Goal: Task Accomplishment & Management: Use online tool/utility

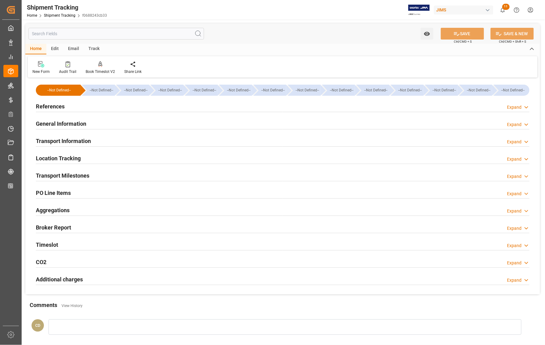
click at [122, 104] on div "References Expand" at bounding box center [283, 106] width 494 height 12
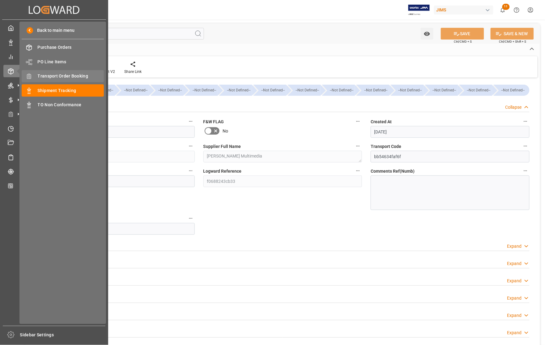
click at [52, 76] on span "Transport Order Booking" at bounding box center [71, 76] width 66 height 6
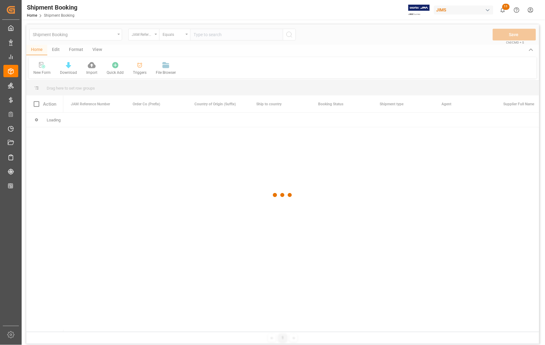
click at [240, 36] on div at bounding box center [282, 195] width 513 height 342
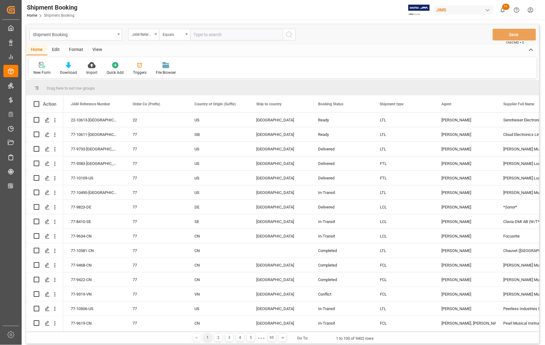
click at [228, 35] on input "text" at bounding box center [236, 35] width 93 height 12
type input "77-8130-[GEOGRAPHIC_DATA]"
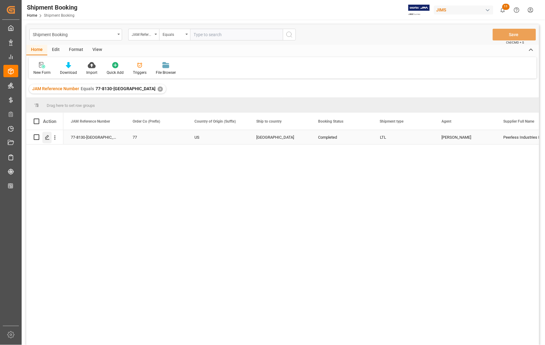
click at [47, 139] on icon "Press SPACE to select this row." at bounding box center [47, 137] width 5 height 5
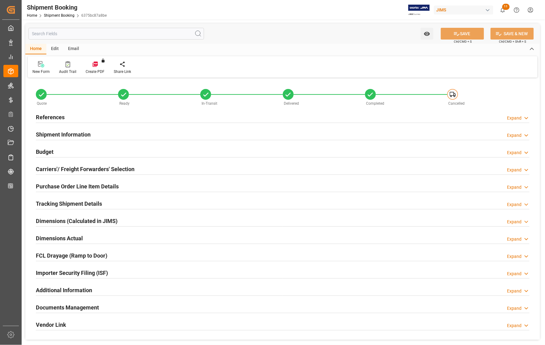
type input "0"
type input "27-03-2025 15:01"
type input "26-03-2025"
click at [45, 118] on h2 "References" at bounding box center [50, 117] width 29 height 8
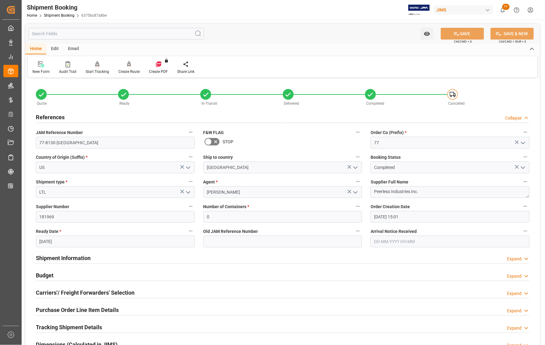
click at [45, 118] on h2 "References" at bounding box center [50, 117] width 29 height 8
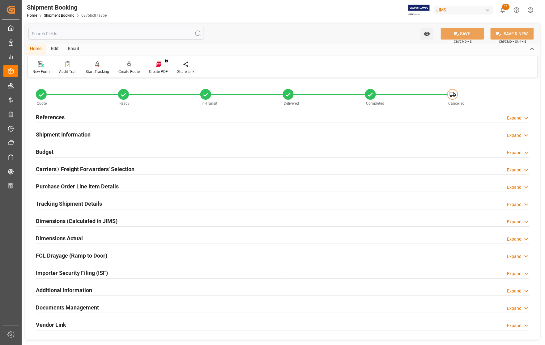
click at [46, 116] on h2 "References" at bounding box center [50, 117] width 29 height 8
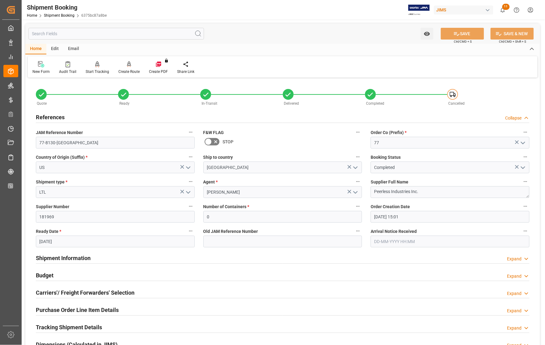
click at [46, 291] on h2 "Carriers'/ Freight Forwarders' Selection" at bounding box center [85, 293] width 99 height 8
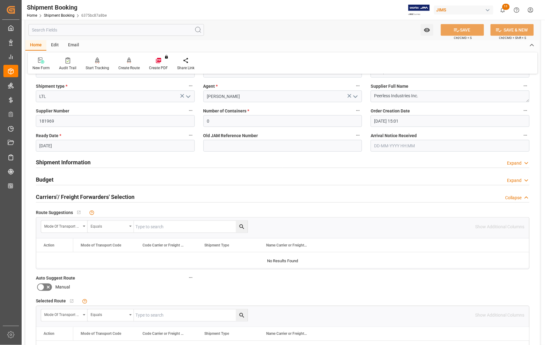
scroll to position [77, 0]
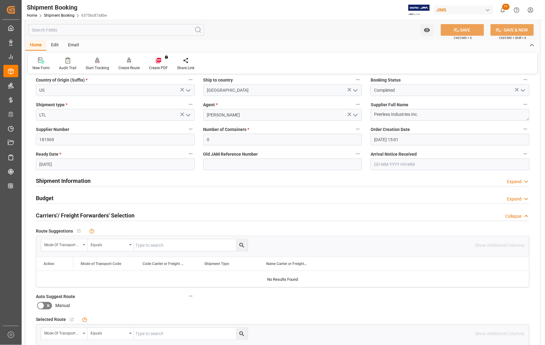
click at [42, 197] on h2 "Budget" at bounding box center [45, 198] width 18 height 8
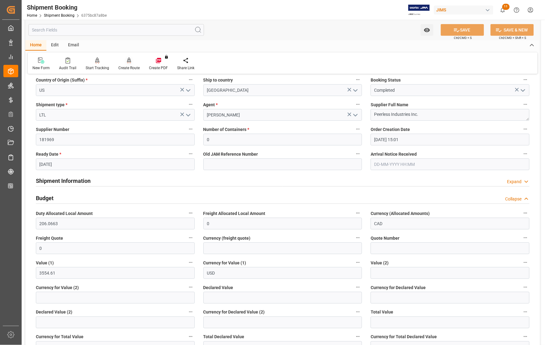
click at [127, 67] on div "Create Route" at bounding box center [128, 68] width 21 height 6
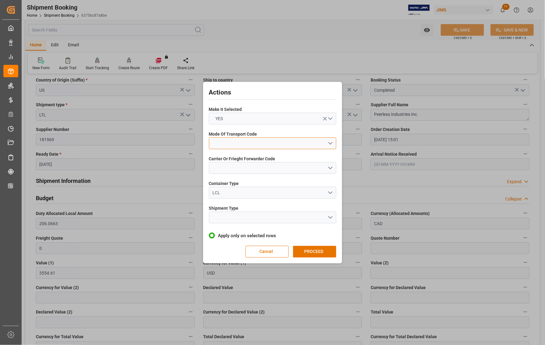
click at [254, 141] on button "open menu" at bounding box center [272, 144] width 127 height 12
click at [233, 169] on div "3- TRUCKR" at bounding box center [272, 171] width 127 height 13
click at [233, 169] on button "open menu" at bounding box center [272, 168] width 127 height 12
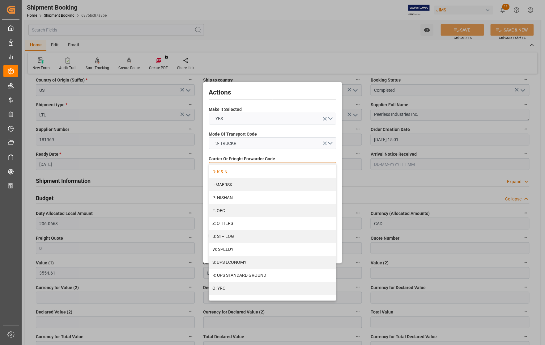
scroll to position [310, 0]
click at [219, 223] on div "Z: OTHERS" at bounding box center [272, 223] width 127 height 13
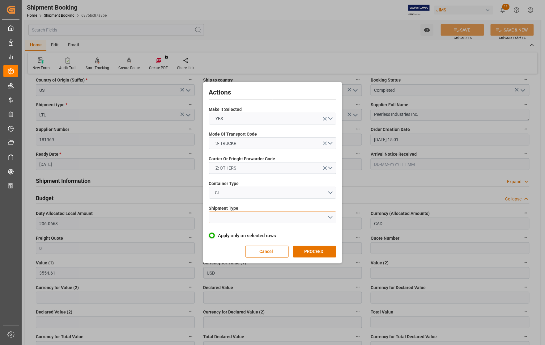
click at [221, 217] on button "open menu" at bounding box center [272, 218] width 127 height 12
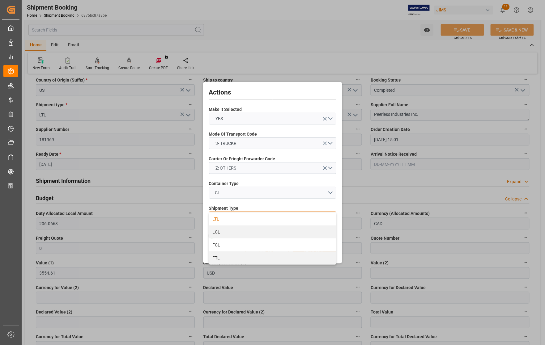
click at [217, 220] on div "LTL" at bounding box center [272, 219] width 127 height 13
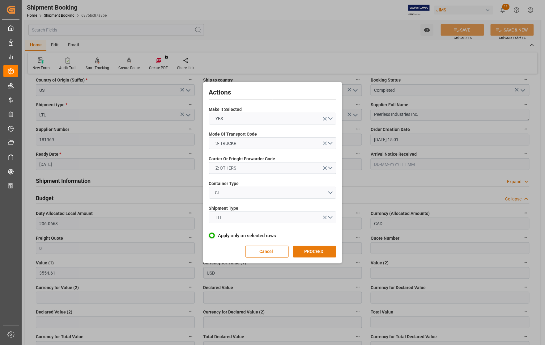
click at [309, 255] on button "PROCEED" at bounding box center [314, 252] width 43 height 12
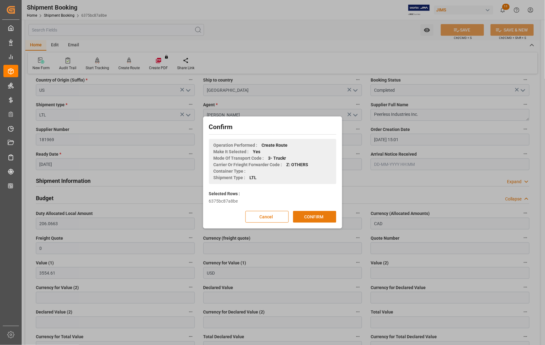
click at [326, 217] on button "CONFIRM" at bounding box center [314, 217] width 43 height 12
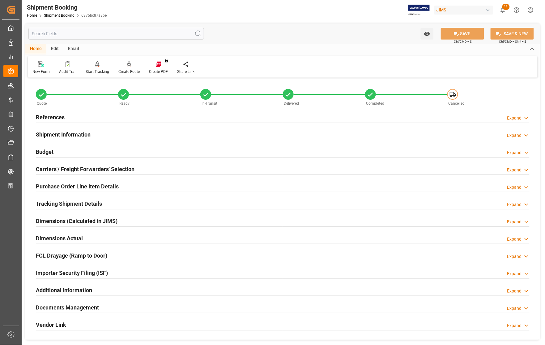
click at [58, 168] on h2 "Carriers'/ Freight Forwarders' Selection" at bounding box center [85, 169] width 99 height 8
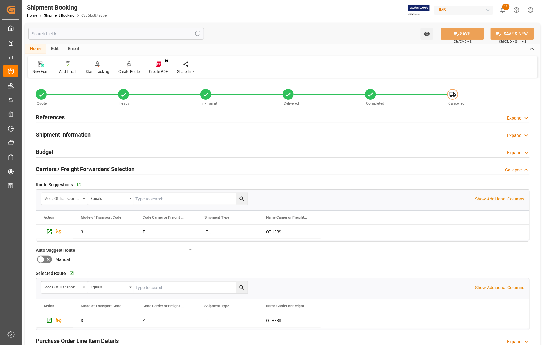
click at [58, 168] on h2 "Carriers'/ Freight Forwarders' Selection" at bounding box center [85, 169] width 99 height 8
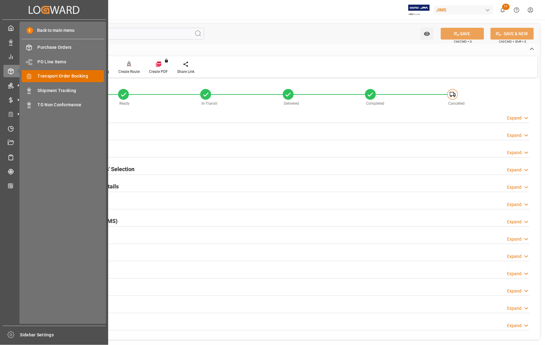
click at [51, 73] on span "Transport Order Booking" at bounding box center [71, 76] width 66 height 6
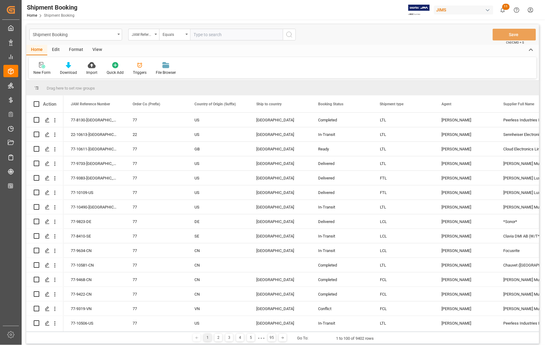
click at [201, 36] on input "text" at bounding box center [236, 35] width 93 height 12
type input "77-9136-US"
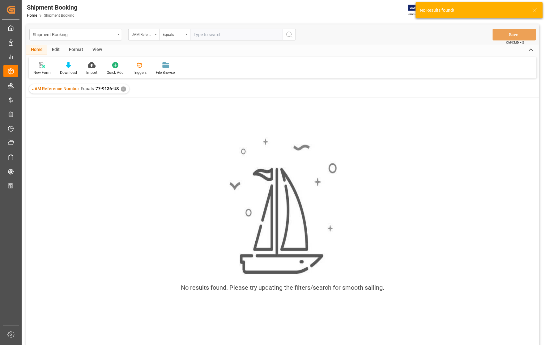
click at [121, 88] on div "✕" at bounding box center [123, 89] width 5 height 5
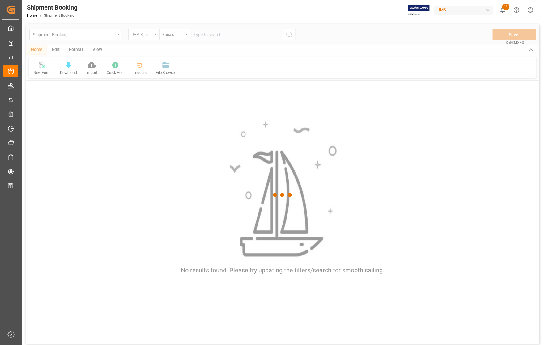
click at [200, 35] on div at bounding box center [282, 195] width 513 height 342
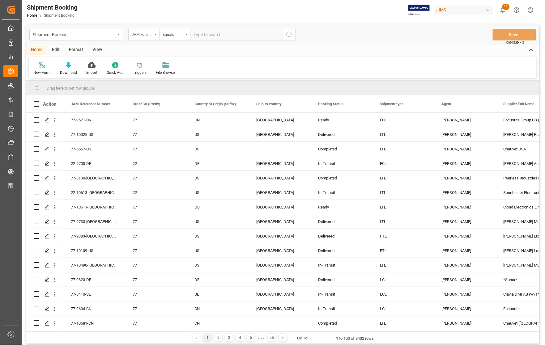
click at [200, 35] on input "text" at bounding box center [236, 35] width 93 height 12
type input "77-8136-[GEOGRAPHIC_DATA]"
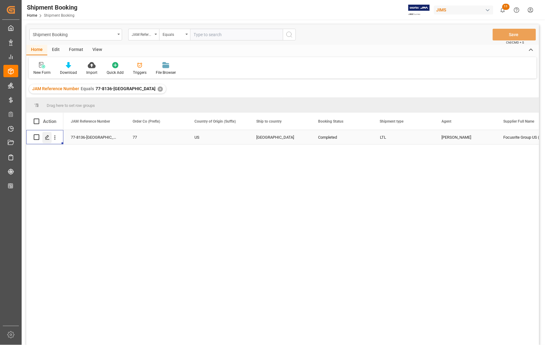
click at [46, 138] on icon "Press SPACE to select this row." at bounding box center [47, 137] width 5 height 5
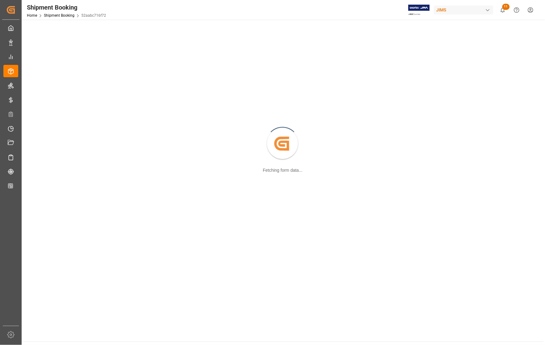
click at [46, 138] on div "Created by potrace 1.15, written by Peter Selinger 2001-2017 Fetching form data…" at bounding box center [282, 145] width 515 height 242
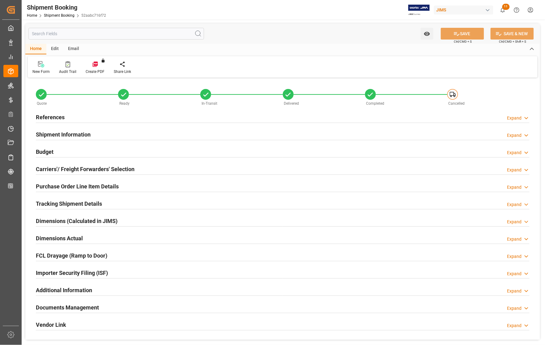
type input "1233.2345"
type input "6208.9903"
type input "503.53"
type input "88006"
type input "9882"
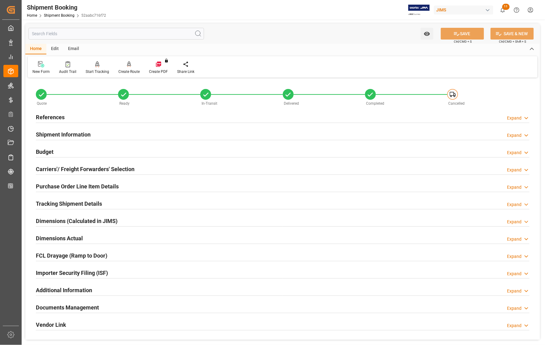
click at [38, 150] on h2 "Budget" at bounding box center [45, 152] width 18 height 8
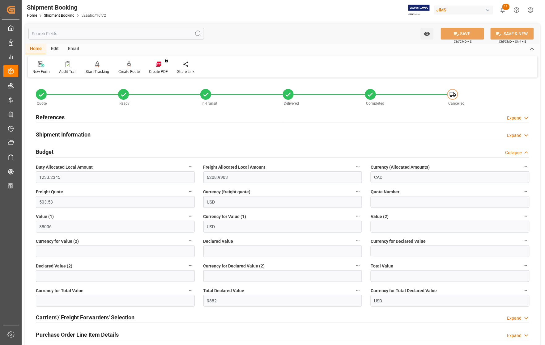
click at [38, 150] on h2 "Budget" at bounding box center [45, 152] width 18 height 8
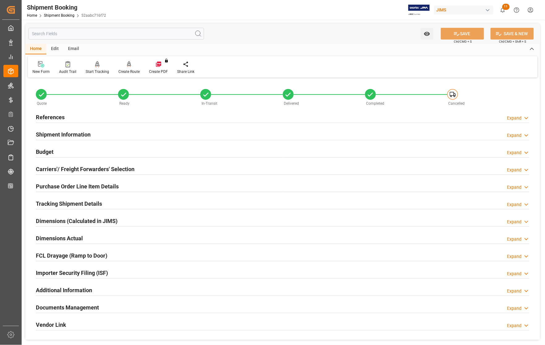
click at [53, 169] on h2 "Carriers'/ Freight Forwarders' Selection" at bounding box center [85, 169] width 99 height 8
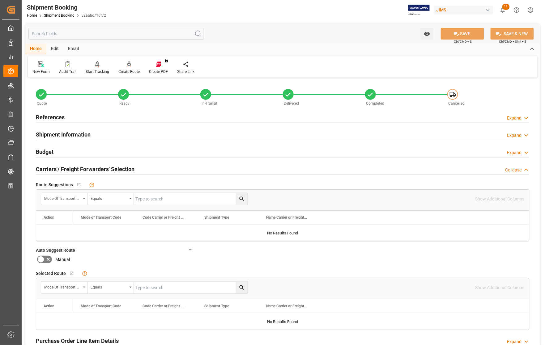
click at [53, 169] on h2 "Carriers'/ Freight Forwarders' Selection" at bounding box center [85, 169] width 99 height 8
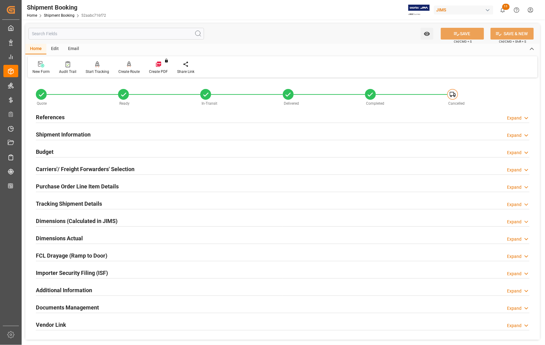
click at [49, 117] on h2 "References" at bounding box center [50, 117] width 29 height 8
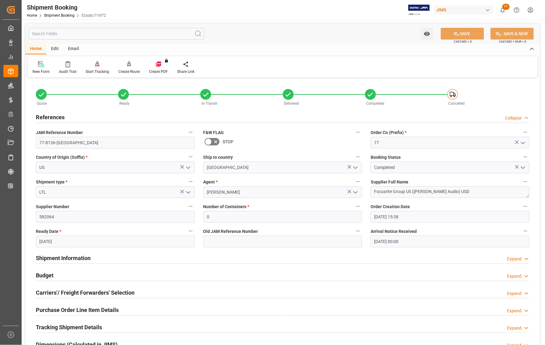
click at [49, 117] on h2 "References" at bounding box center [50, 117] width 29 height 8
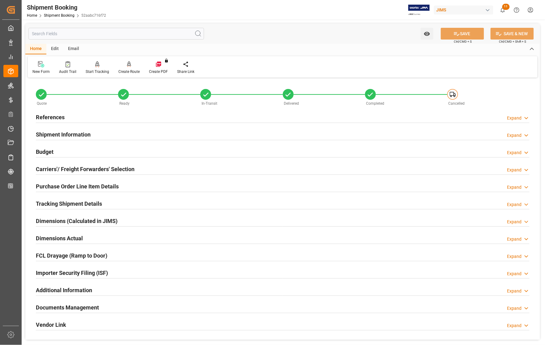
click at [47, 151] on h2 "Budget" at bounding box center [45, 152] width 18 height 8
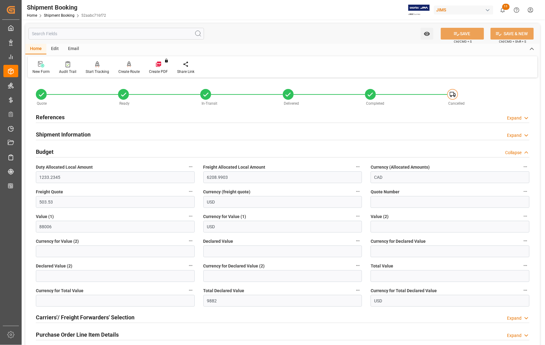
click at [47, 151] on h2 "Budget" at bounding box center [45, 152] width 18 height 8
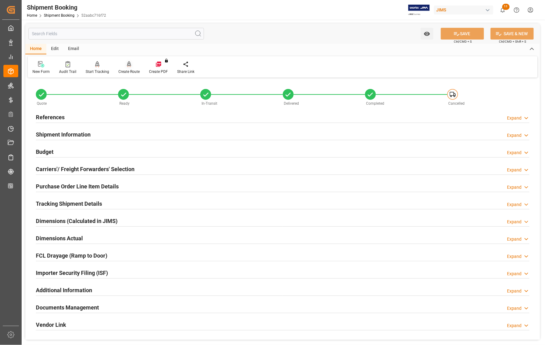
click at [127, 71] on div "Create Route" at bounding box center [128, 72] width 21 height 6
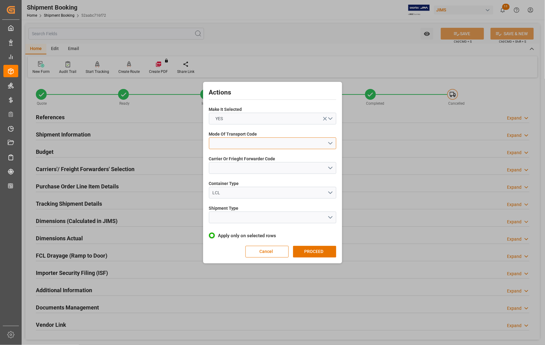
click at [225, 141] on button "open menu" at bounding box center [272, 144] width 127 height 12
click at [225, 171] on div "3- TRUCKR" at bounding box center [272, 171] width 127 height 13
click at [221, 168] on button "open menu" at bounding box center [272, 168] width 127 height 12
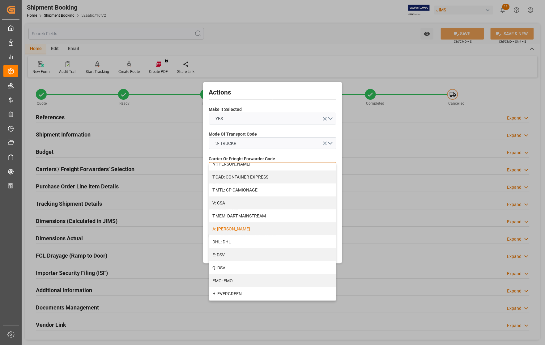
scroll to position [77, 0]
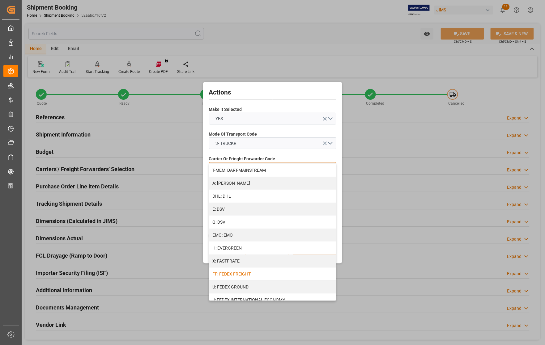
click at [238, 271] on div "FF: FEDEX FREIGHT" at bounding box center [272, 274] width 127 height 13
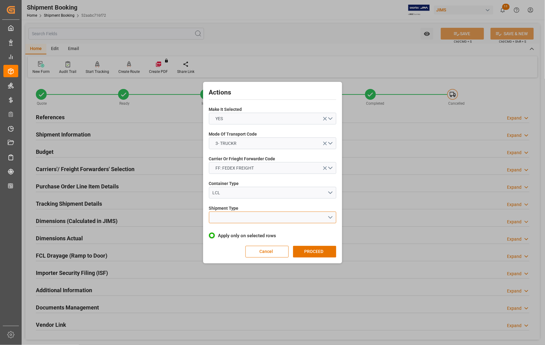
click at [231, 217] on button "open menu" at bounding box center [272, 218] width 127 height 12
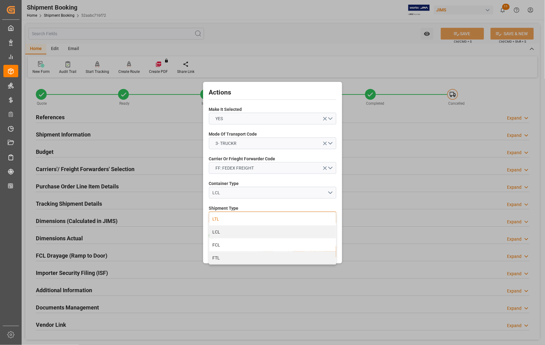
click at [222, 217] on div "LTL" at bounding box center [272, 219] width 127 height 13
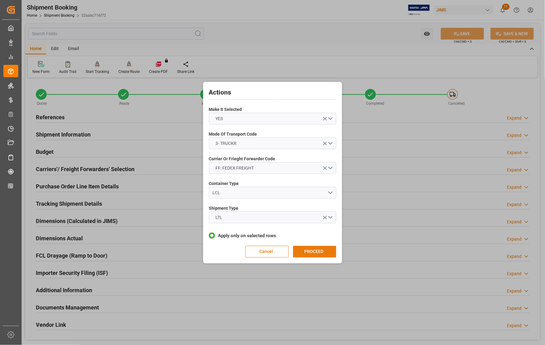
click at [304, 251] on button "PROCEED" at bounding box center [314, 252] width 43 height 12
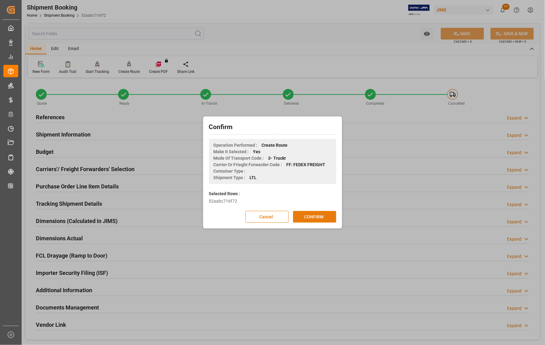
click at [311, 217] on button "CONFIRM" at bounding box center [314, 217] width 43 height 12
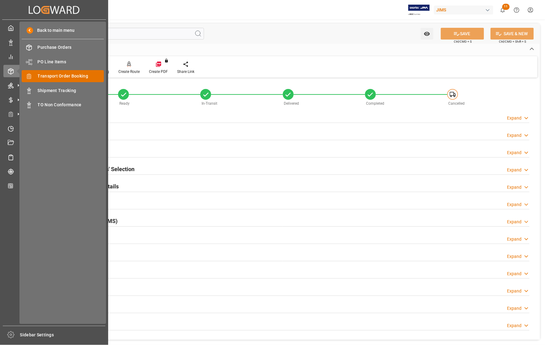
click at [42, 78] on span "Transport Order Booking" at bounding box center [71, 76] width 66 height 6
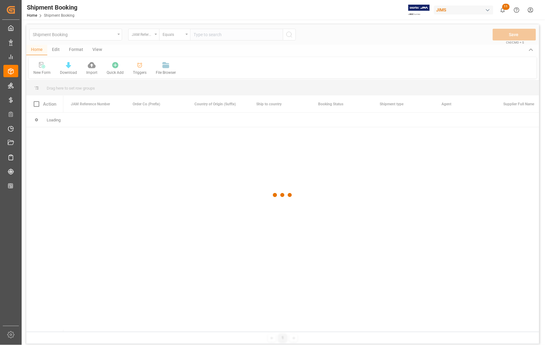
click at [215, 38] on div at bounding box center [282, 195] width 513 height 342
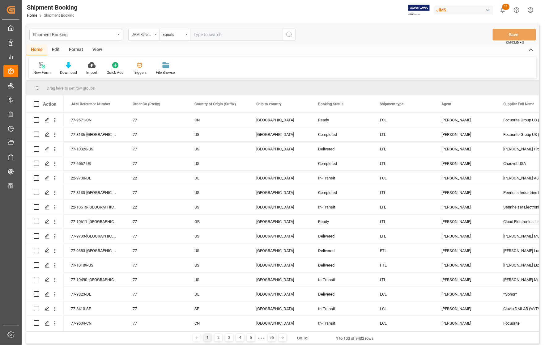
click at [215, 37] on input "text" at bounding box center [236, 35] width 93 height 12
type input "77-8193-US"
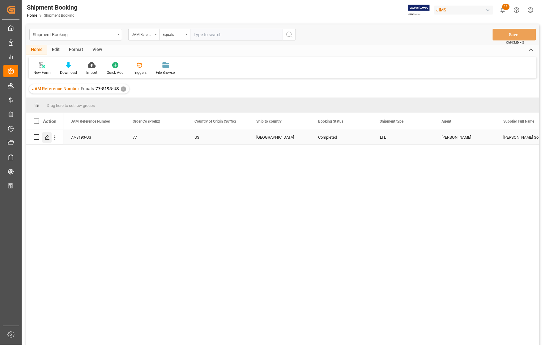
click at [45, 138] on icon "Press SPACE to select this row." at bounding box center [47, 137] width 5 height 5
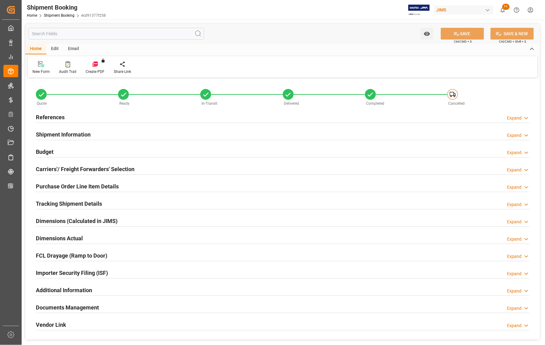
type input "0"
type input "19-03-2025 20:56"
type input "18-03-2025"
type input "12-03-2025 00:00"
click at [47, 116] on h2 "References" at bounding box center [50, 117] width 29 height 8
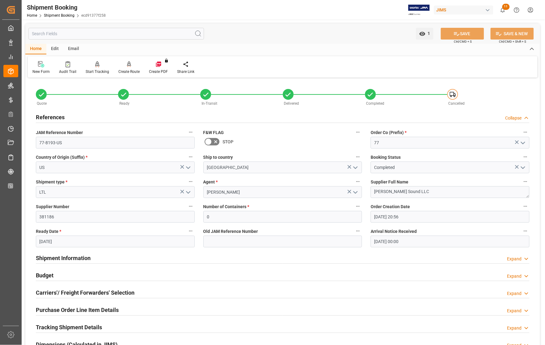
drag, startPoint x: 64, startPoint y: 294, endPoint x: 84, endPoint y: 285, distance: 22.4
click at [65, 293] on h2 "Carriers'/ Freight Forwarders' Selection" at bounding box center [85, 293] width 99 height 8
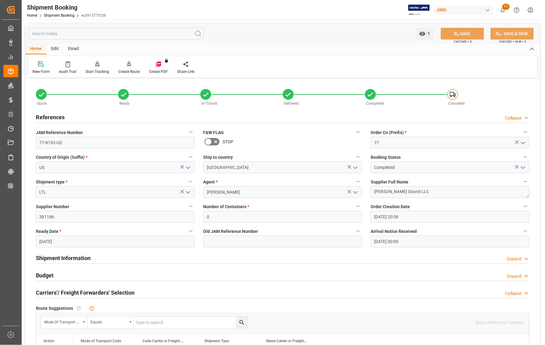
click at [44, 274] on h2 "Budget" at bounding box center [45, 276] width 18 height 8
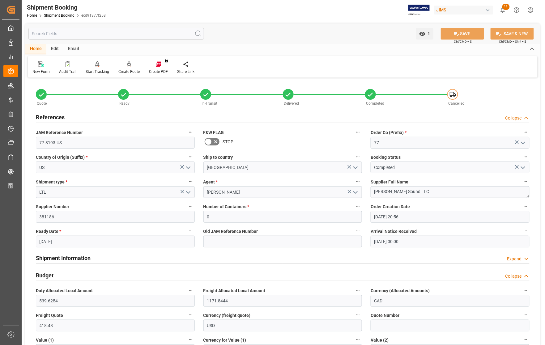
click at [49, 118] on h2 "References" at bounding box center [50, 117] width 29 height 8
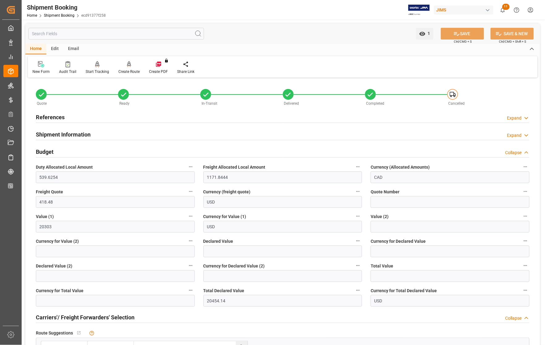
click at [49, 118] on h2 "References" at bounding box center [50, 117] width 29 height 8
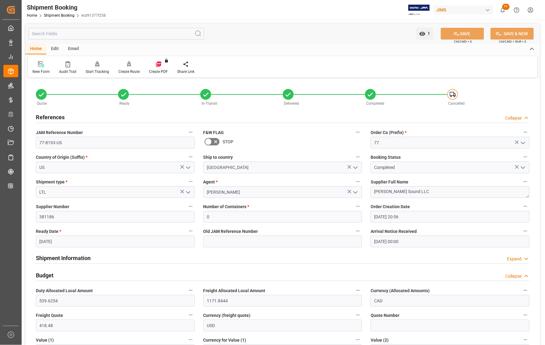
click at [49, 118] on h2 "References" at bounding box center [50, 117] width 29 height 8
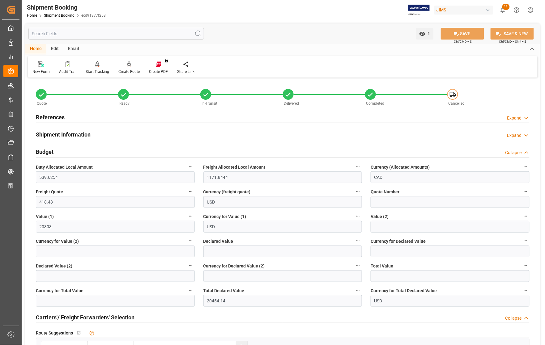
click at [43, 116] on h2 "References" at bounding box center [50, 117] width 29 height 8
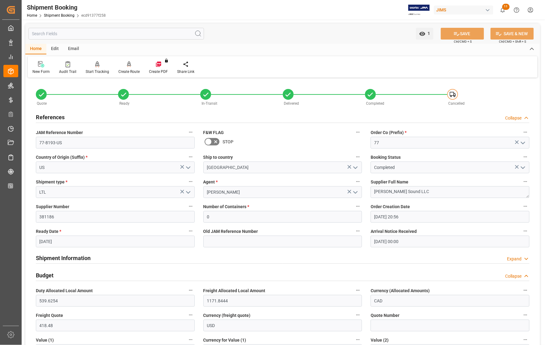
click at [43, 116] on h2 "References" at bounding box center [50, 117] width 29 height 8
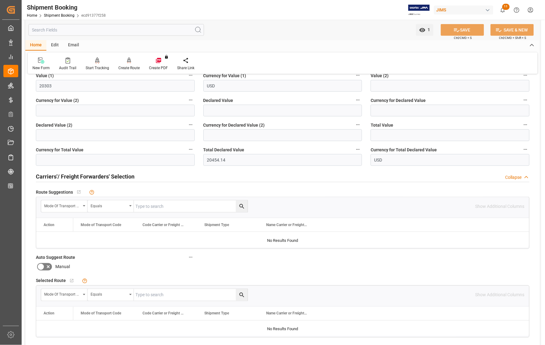
scroll to position [155, 0]
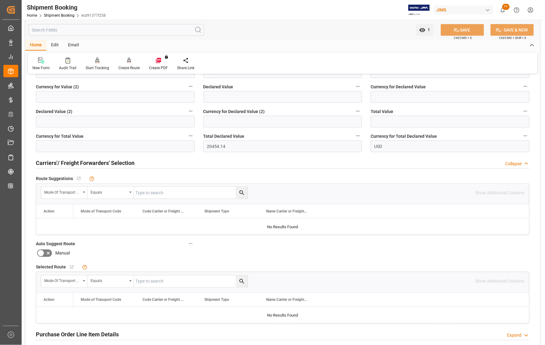
click at [58, 163] on h2 "Carriers'/ Freight Forwarders' Selection" at bounding box center [85, 163] width 99 height 8
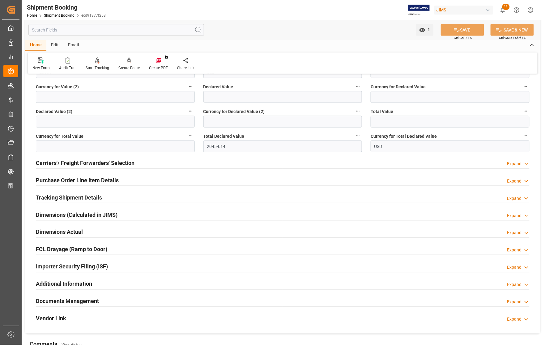
click at [50, 231] on h2 "Dimensions Actual" at bounding box center [59, 232] width 47 height 8
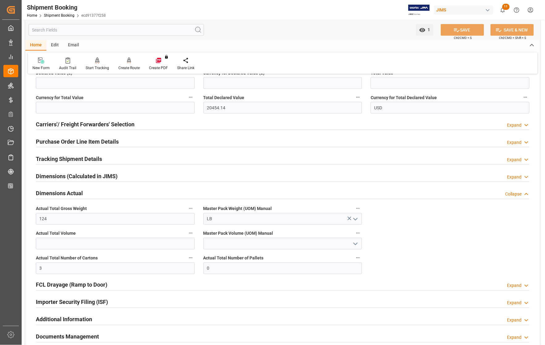
scroll to position [342, 0]
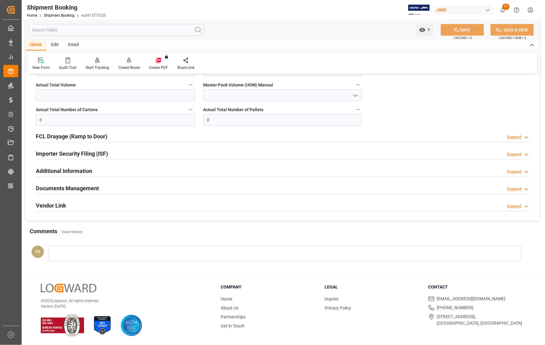
click at [59, 188] on h2 "Documents Management" at bounding box center [67, 189] width 63 height 8
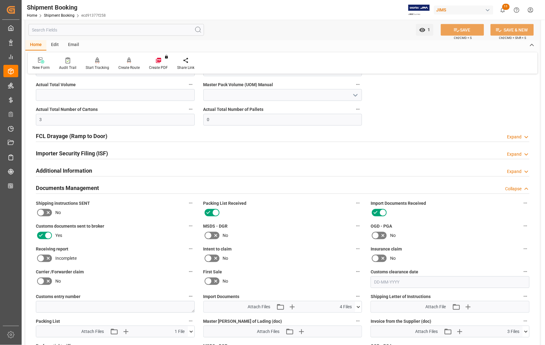
click at [356, 306] on icon at bounding box center [358, 307] width 6 height 6
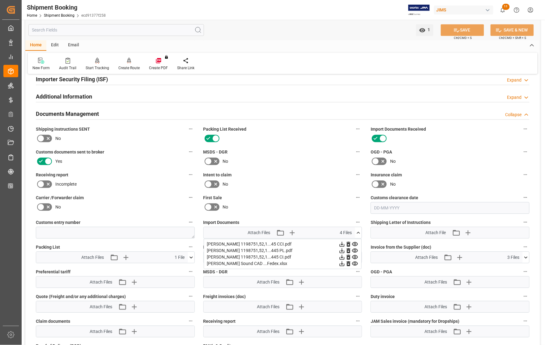
scroll to position [419, 0]
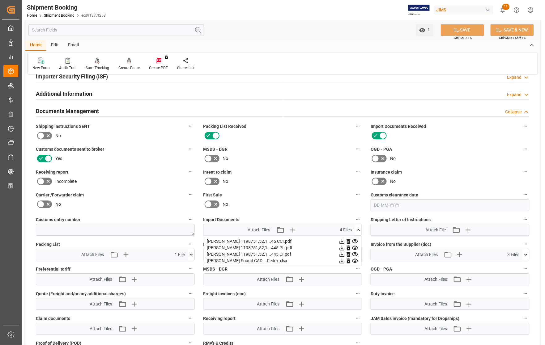
click at [241, 259] on div "Williams Sound CAD ...Fedex.xlsx" at bounding box center [283, 261] width 152 height 6
click at [343, 261] on icon at bounding box center [342, 261] width 6 height 6
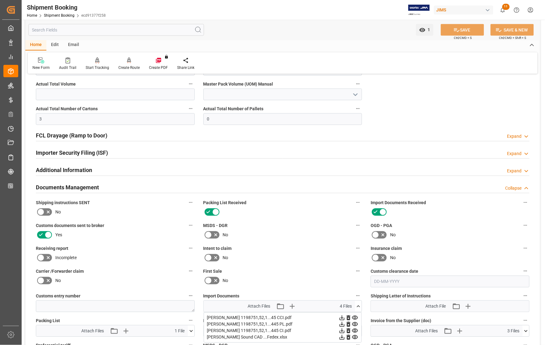
scroll to position [342, 0]
click at [53, 186] on h2 "Documents Management" at bounding box center [67, 188] width 63 height 8
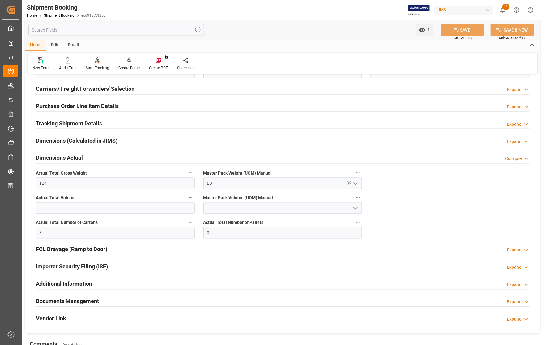
scroll to position [226, 0]
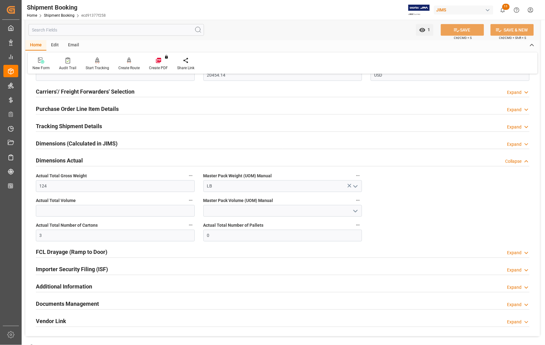
click at [53, 160] on h2 "Dimensions Actual" at bounding box center [59, 161] width 47 height 8
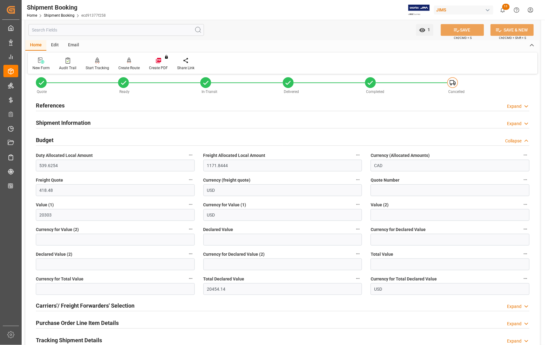
scroll to position [0, 0]
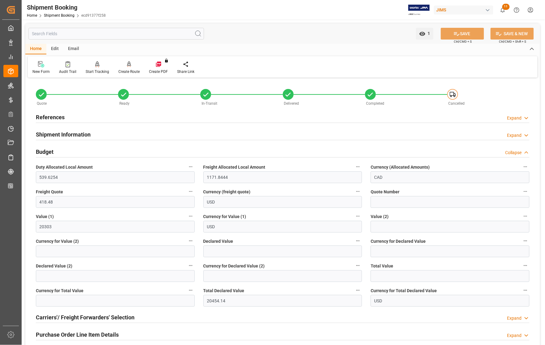
click at [50, 191] on span "Freight Quote" at bounding box center [49, 192] width 27 height 6
click at [187, 191] on button "Freight Quote" at bounding box center [191, 192] width 8 height 8
click at [42, 153] on div at bounding box center [272, 172] width 545 height 345
click at [42, 151] on h2 "Budget" at bounding box center [45, 152] width 18 height 8
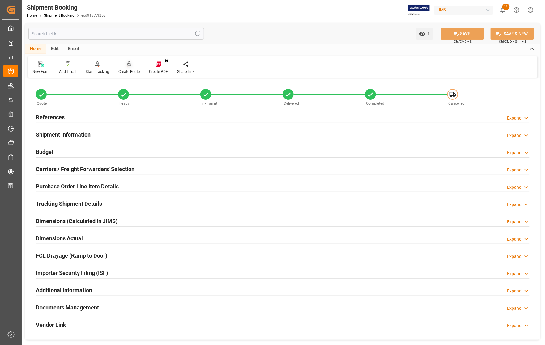
click at [127, 70] on div "Create Route" at bounding box center [128, 72] width 21 height 6
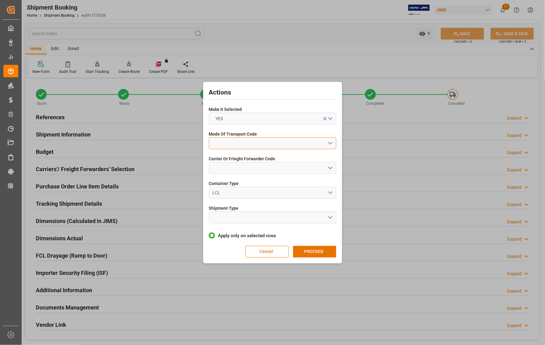
click at [254, 144] on button "open menu" at bounding box center [272, 144] width 127 height 12
click at [226, 160] on div "2- COURIER AIR" at bounding box center [272, 158] width 127 height 13
click at [233, 172] on button "open menu" at bounding box center [272, 168] width 127 height 12
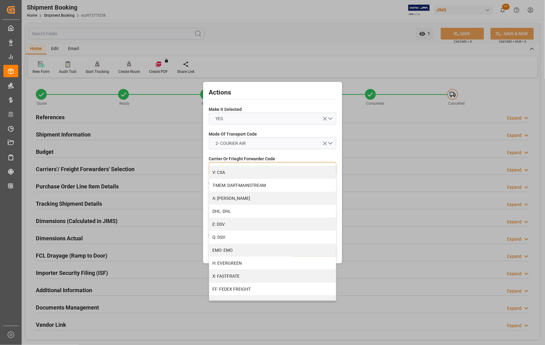
scroll to position [155, 0]
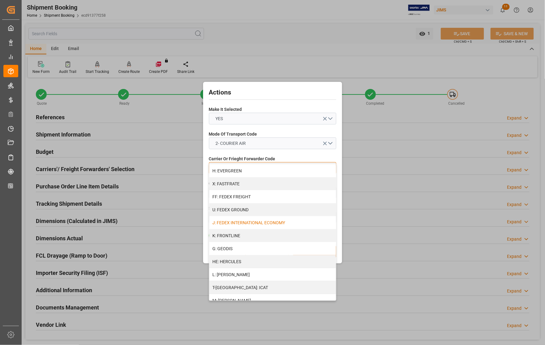
click at [242, 225] on div "J: FEDEX INTERNATIONAL ECONOMY" at bounding box center [272, 222] width 127 height 13
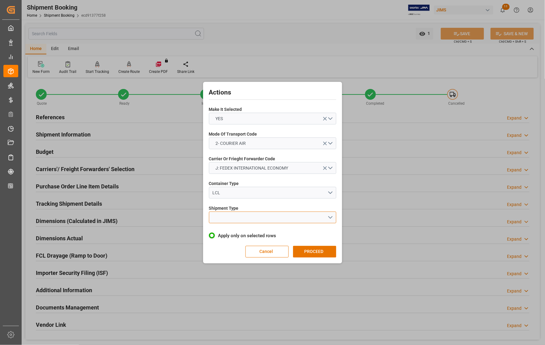
click at [229, 215] on button "open menu" at bounding box center [272, 218] width 127 height 12
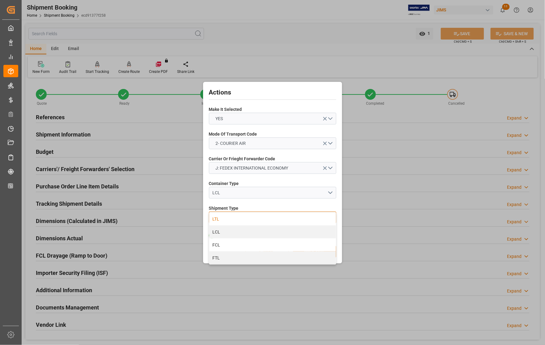
click at [218, 217] on div "LTL" at bounding box center [272, 219] width 127 height 13
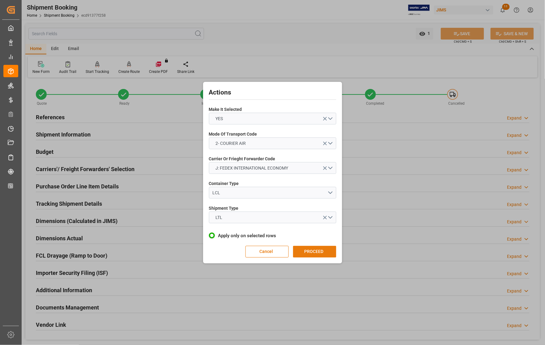
click at [315, 252] on button "PROCEED" at bounding box center [314, 252] width 43 height 12
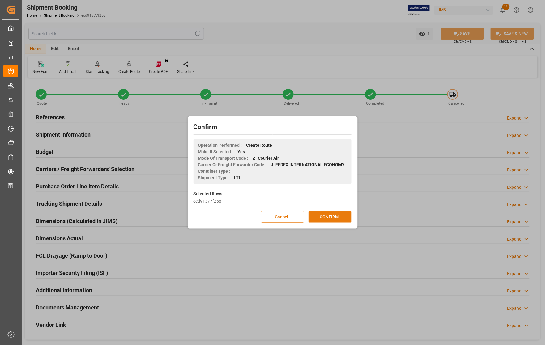
click at [323, 217] on button "CONFIRM" at bounding box center [330, 217] width 43 height 12
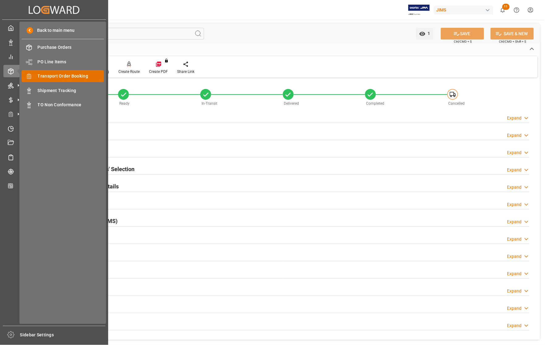
click at [47, 78] on span "Transport Order Booking" at bounding box center [71, 76] width 66 height 6
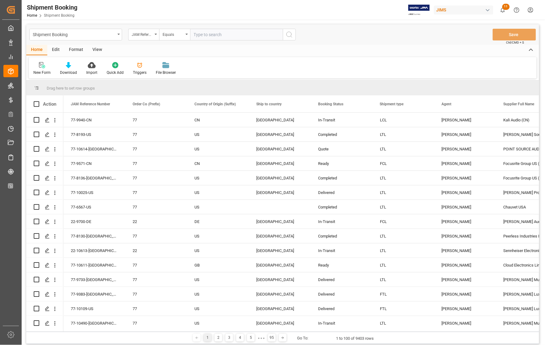
drag, startPoint x: 206, startPoint y: 33, endPoint x: 213, endPoint y: 35, distance: 7.1
click at [207, 34] on input "text" at bounding box center [236, 35] width 93 height 12
type input "77-8233-US"
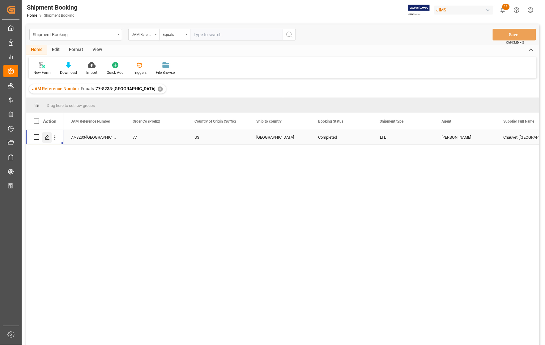
click at [49, 137] on icon "Press SPACE to select this row." at bounding box center [47, 137] width 5 height 5
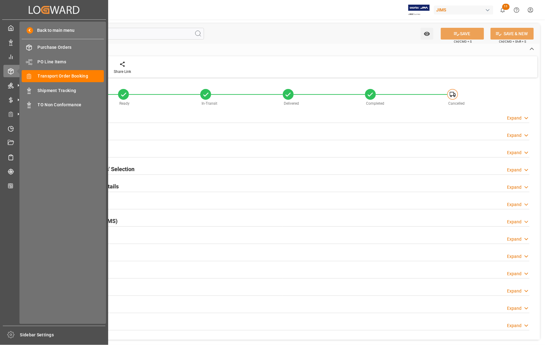
type input "0"
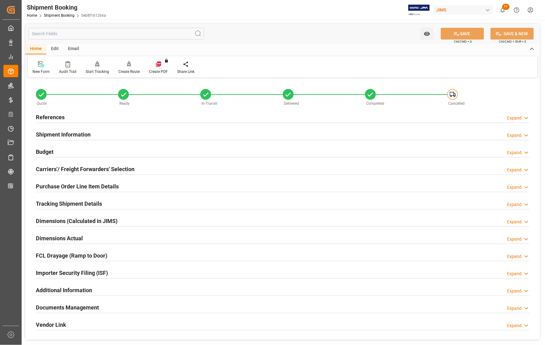
click at [54, 114] on h2 "References" at bounding box center [50, 117] width 29 height 8
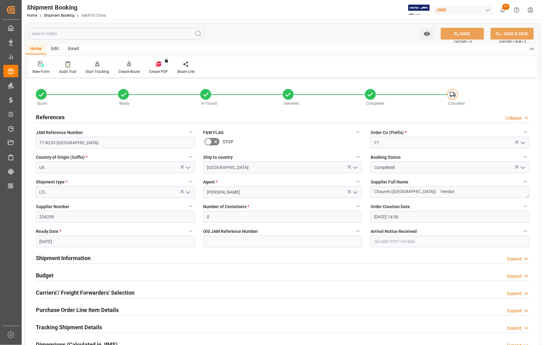
click at [54, 114] on h2 "References" at bounding box center [50, 117] width 29 height 8
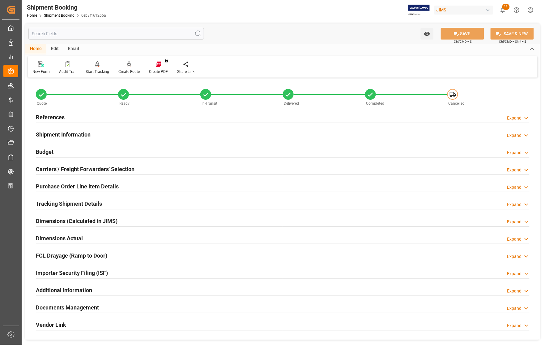
click at [44, 152] on h2 "Budget" at bounding box center [45, 152] width 18 height 8
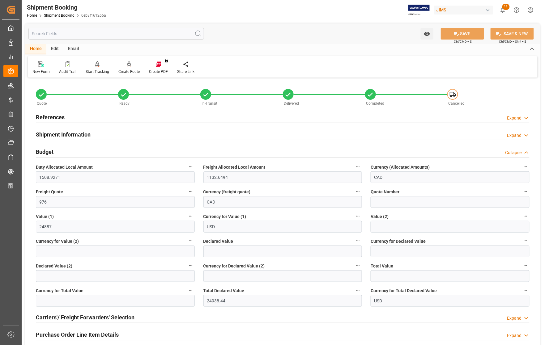
click at [44, 152] on h2 "Budget" at bounding box center [45, 152] width 18 height 8
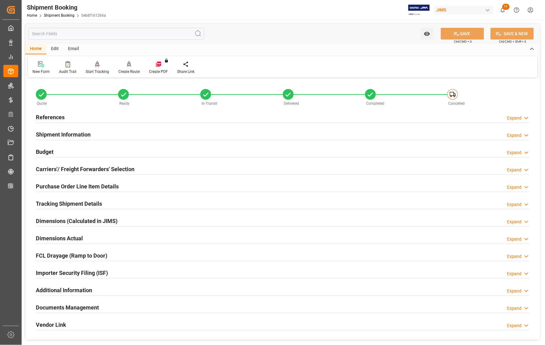
click at [48, 169] on h2 "Carriers'/ Freight Forwarders' Selection" at bounding box center [85, 169] width 99 height 8
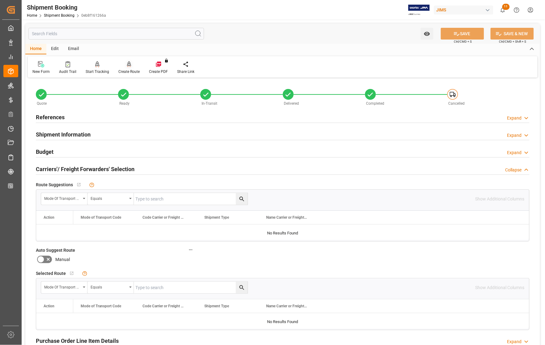
click at [129, 71] on div "Create Route" at bounding box center [128, 72] width 21 height 6
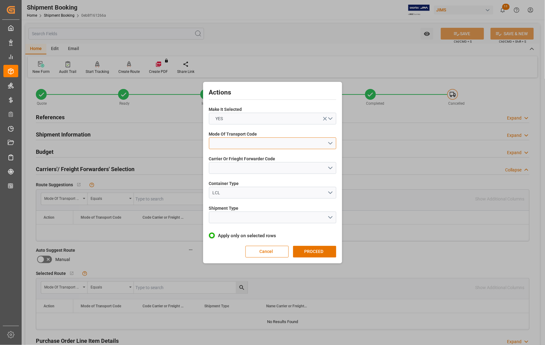
click at [222, 143] on button "open menu" at bounding box center [272, 144] width 127 height 12
click at [225, 171] on div "3- TRUCKR" at bounding box center [272, 171] width 127 height 13
click at [225, 171] on button "open menu" at bounding box center [272, 168] width 127 height 12
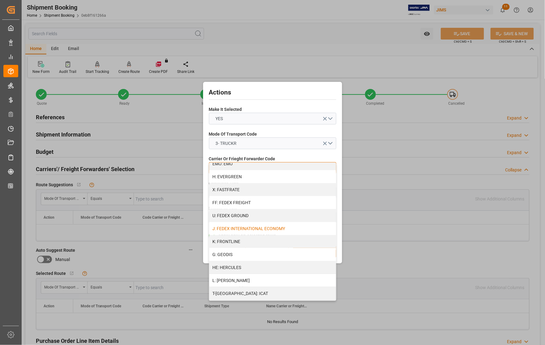
scroll to position [193, 0]
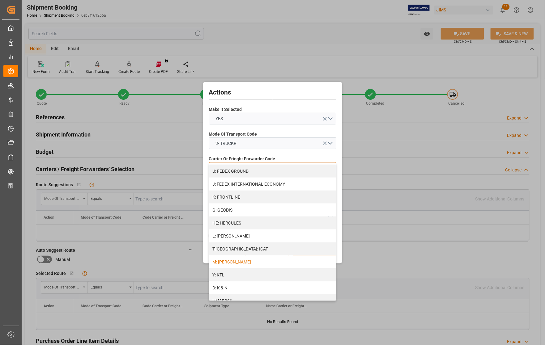
click at [225, 261] on div "M: [PERSON_NAME]" at bounding box center [272, 262] width 127 height 13
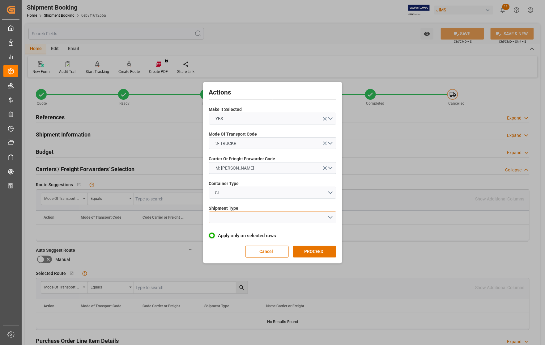
click at [232, 216] on button "open menu" at bounding box center [272, 218] width 127 height 12
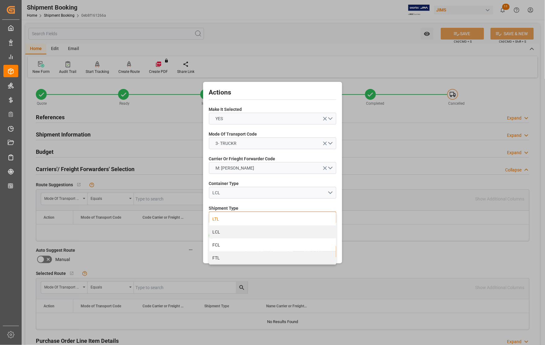
click at [217, 219] on div "LTL" at bounding box center [272, 219] width 127 height 13
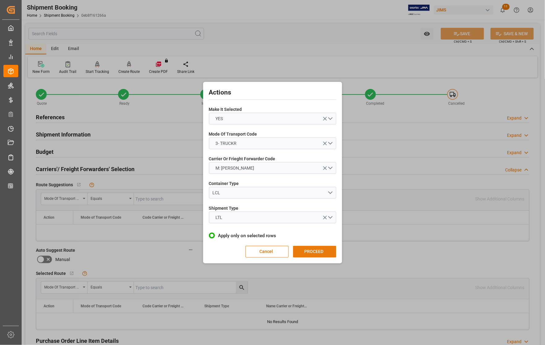
click at [313, 255] on button "PROCEED" at bounding box center [314, 252] width 43 height 12
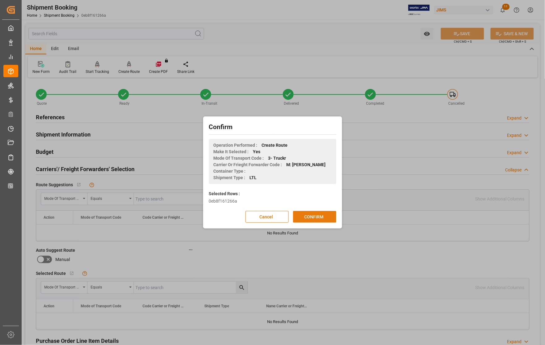
click at [304, 219] on button "CONFIRM" at bounding box center [314, 217] width 43 height 12
